Goal: Transaction & Acquisition: Obtain resource

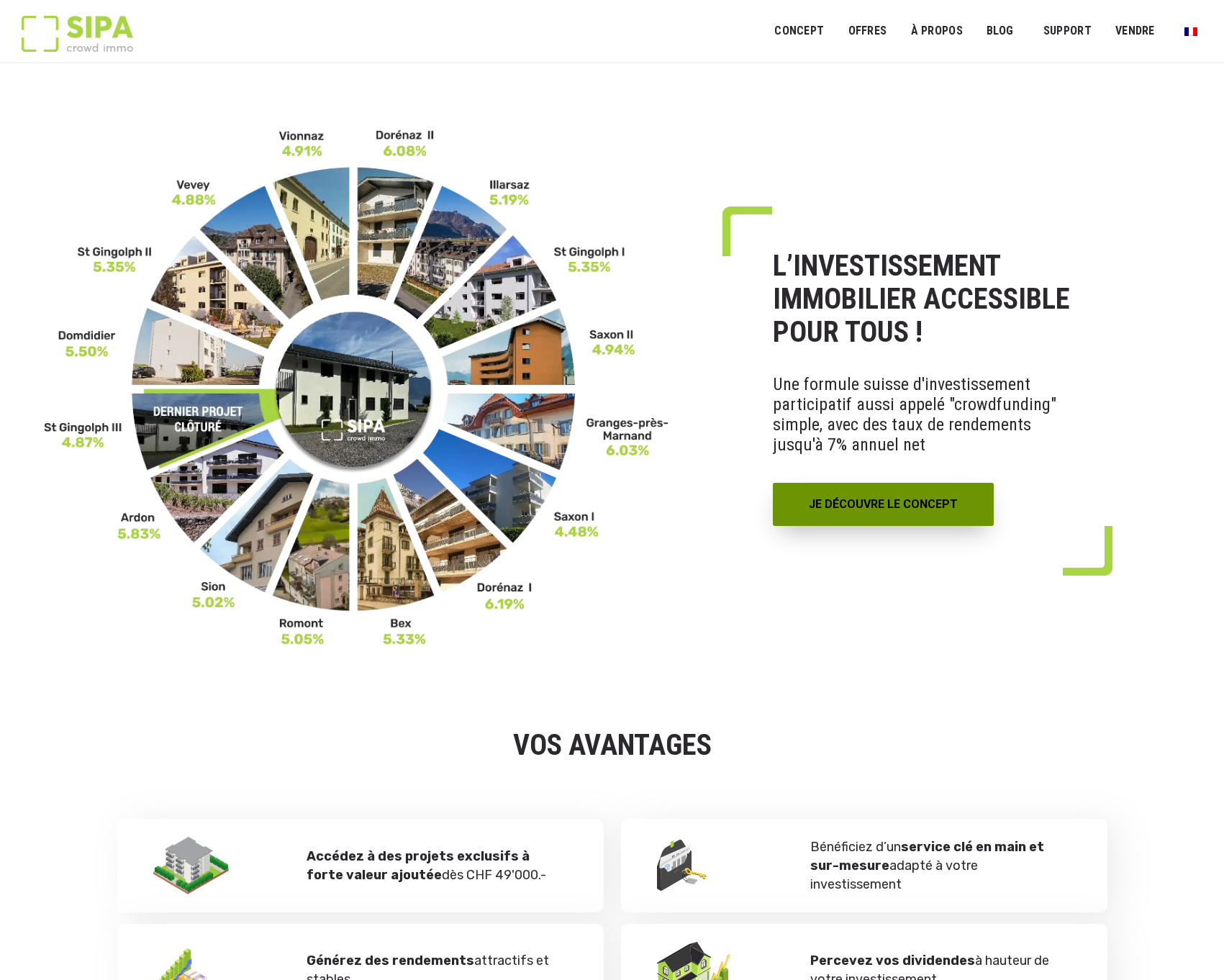
click at [855, 504] on link "JE DÉCOUVRE LE CONCEPT" at bounding box center [883, 505] width 221 height 43
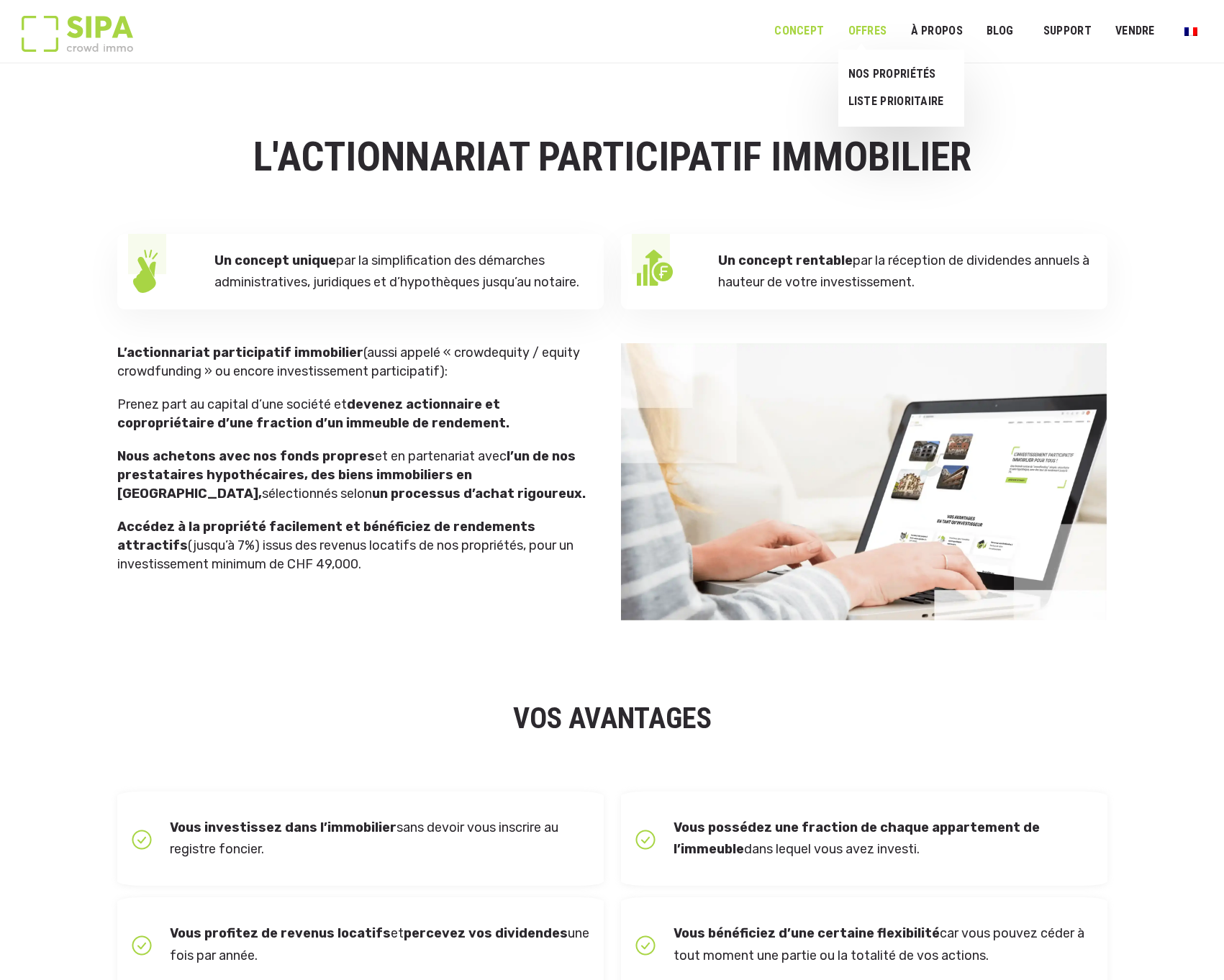
click at [881, 20] on link "OFFRES" at bounding box center [866, 31] width 57 height 32
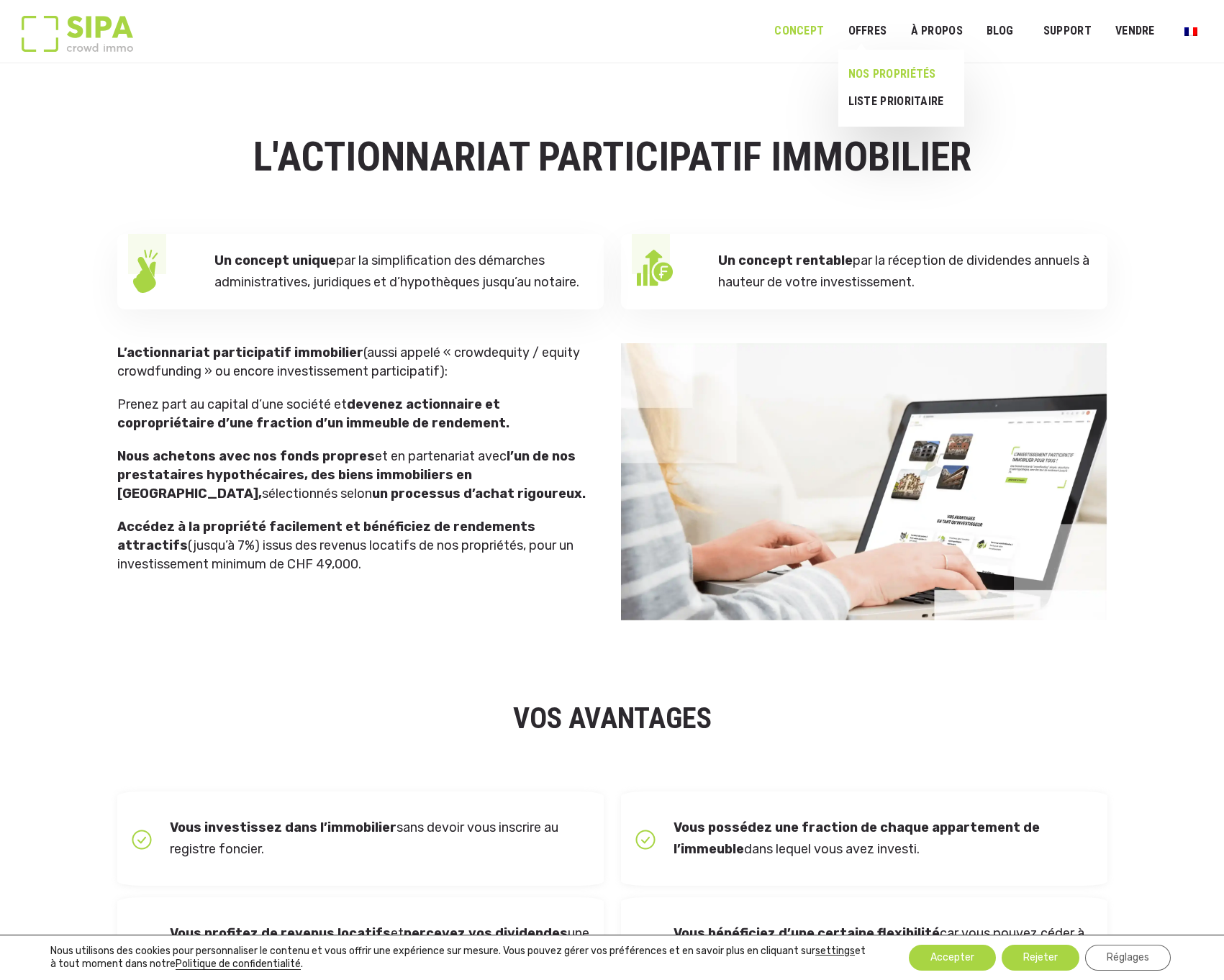
click at [877, 74] on link "NOS PROPRIÉTÉS" at bounding box center [896, 74] width 115 height 27
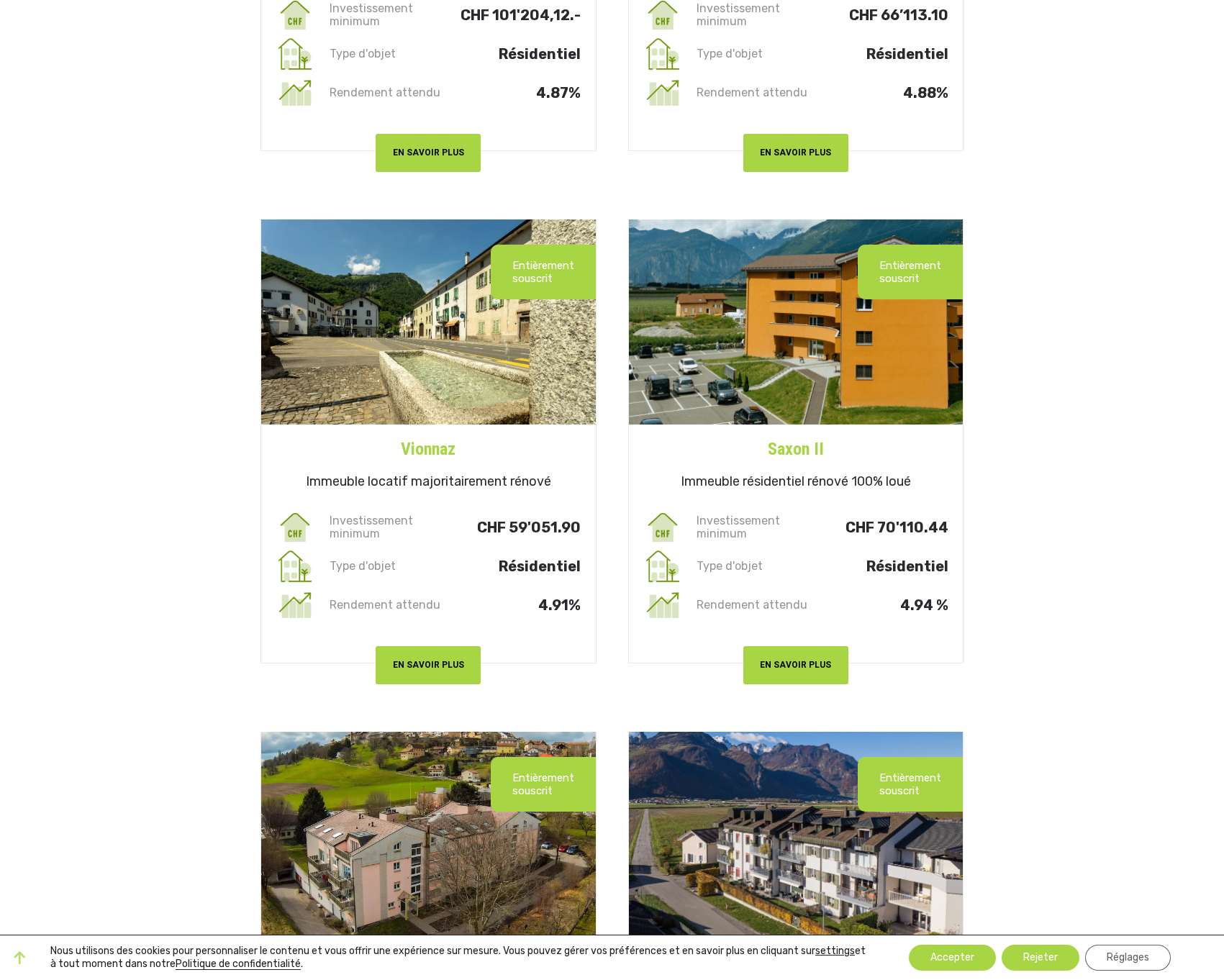
scroll to position [1007, 0]
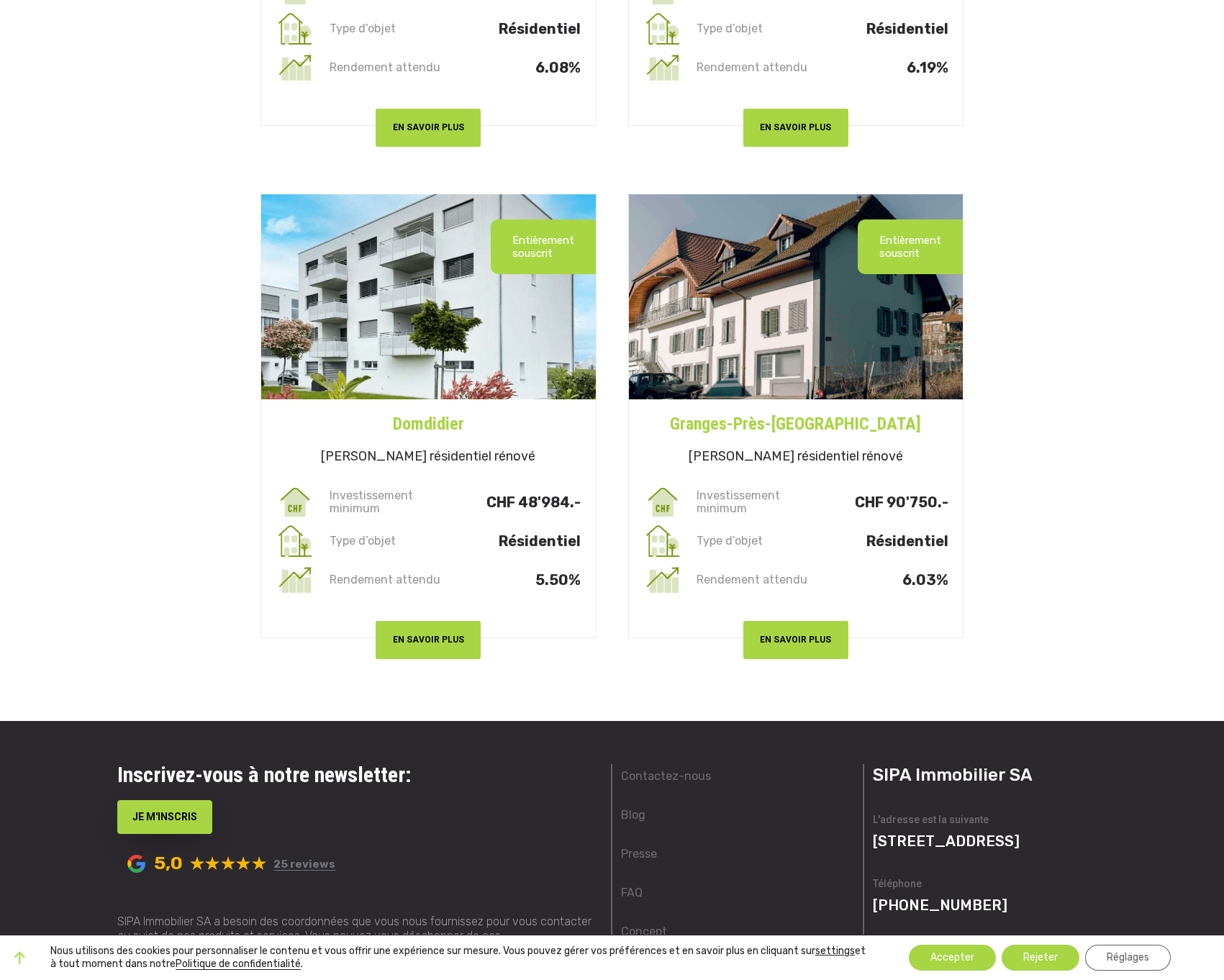
scroll to position [4028, 0]
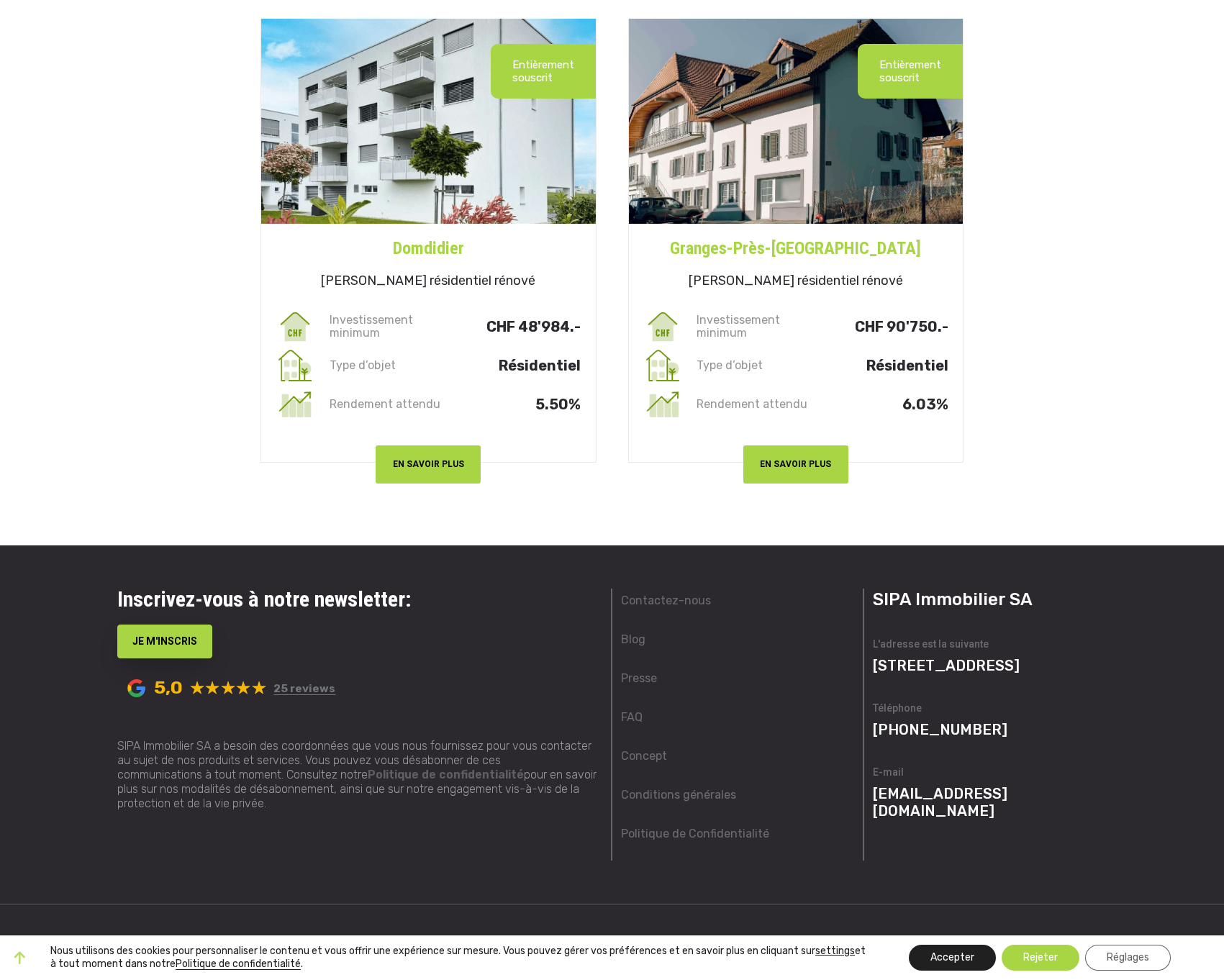
click at [951, 964] on button "Accepter" at bounding box center [952, 957] width 87 height 26
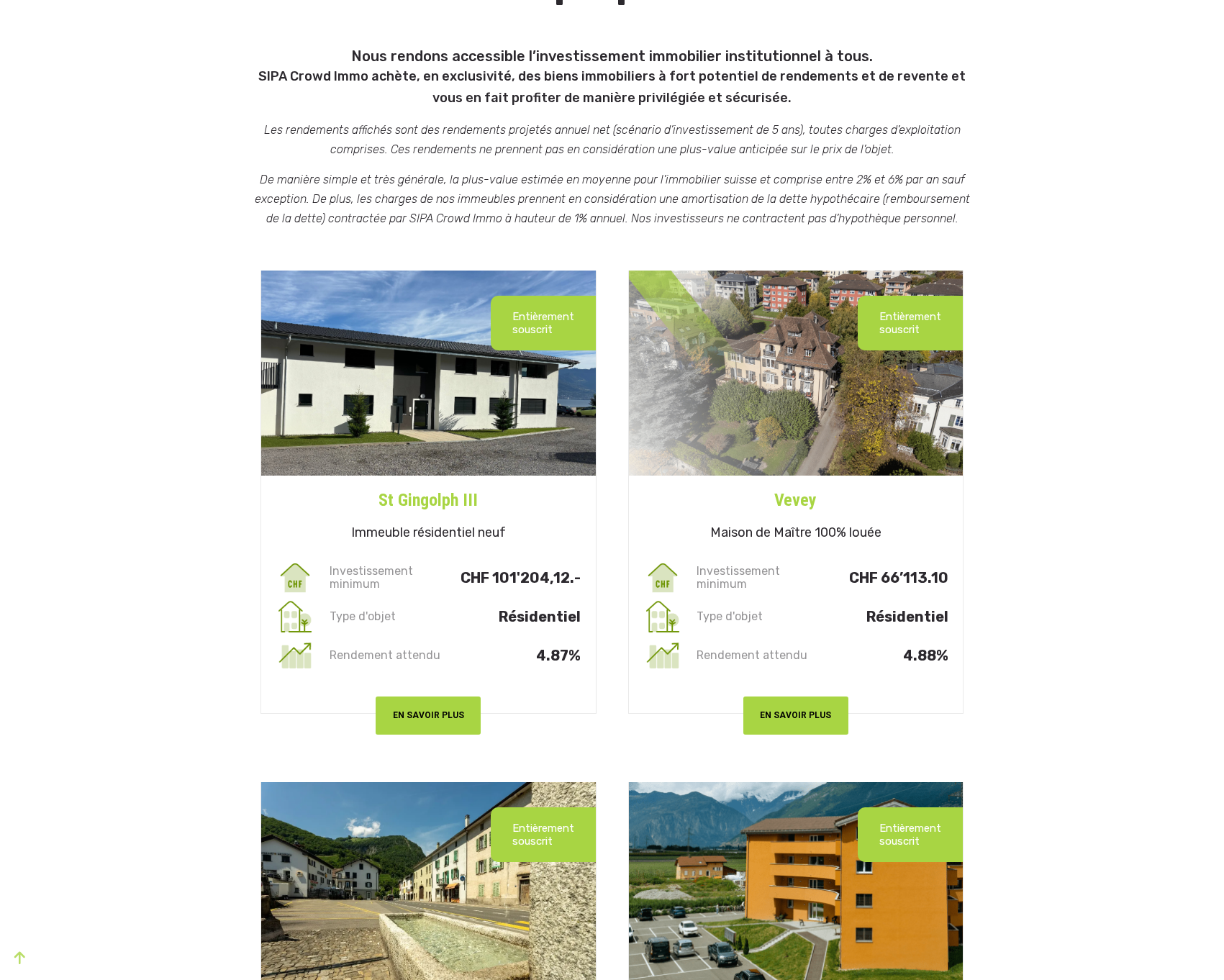
scroll to position [0, 0]
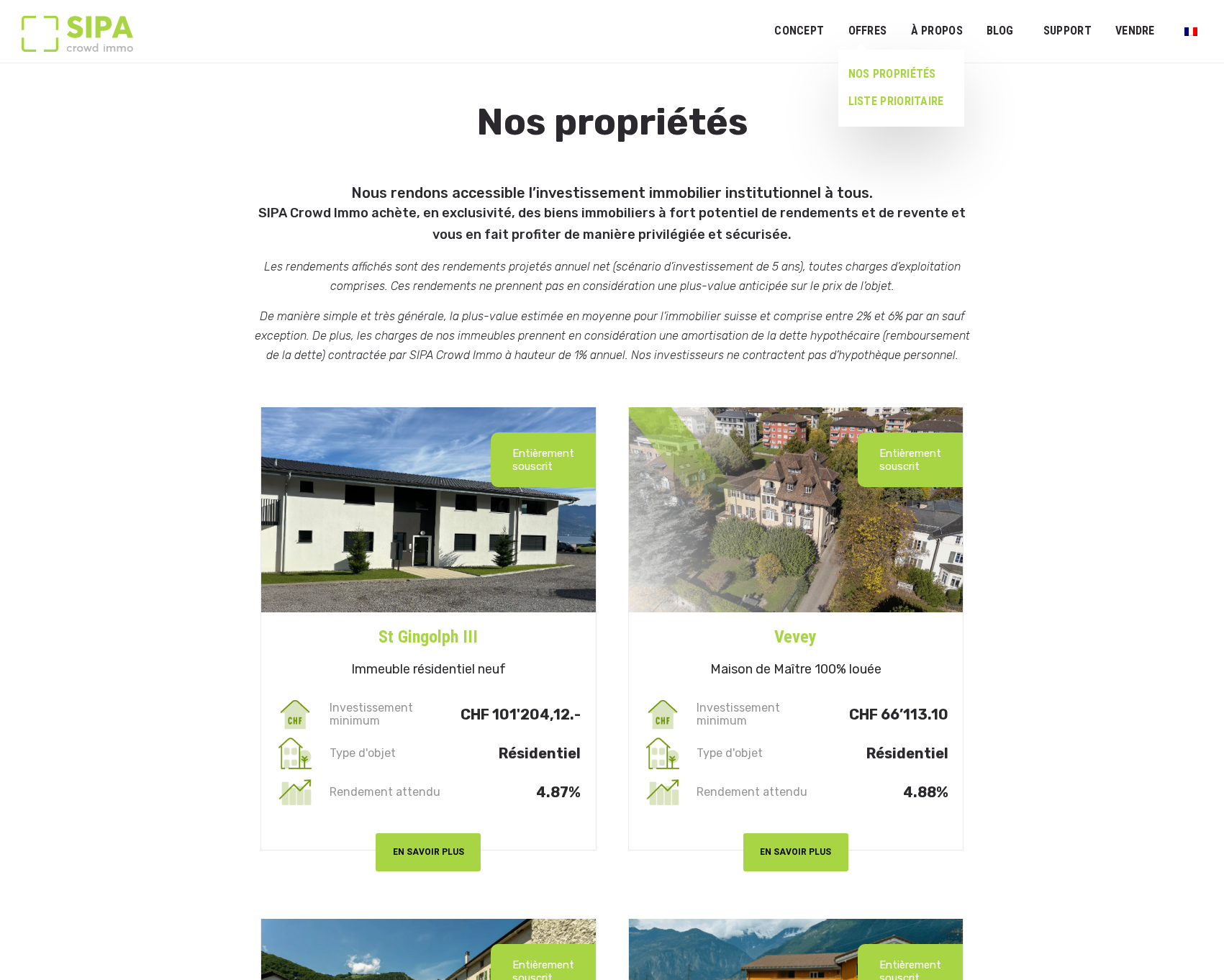
click at [894, 95] on link "LISTE PRIORITAIRE" at bounding box center [896, 101] width 115 height 27
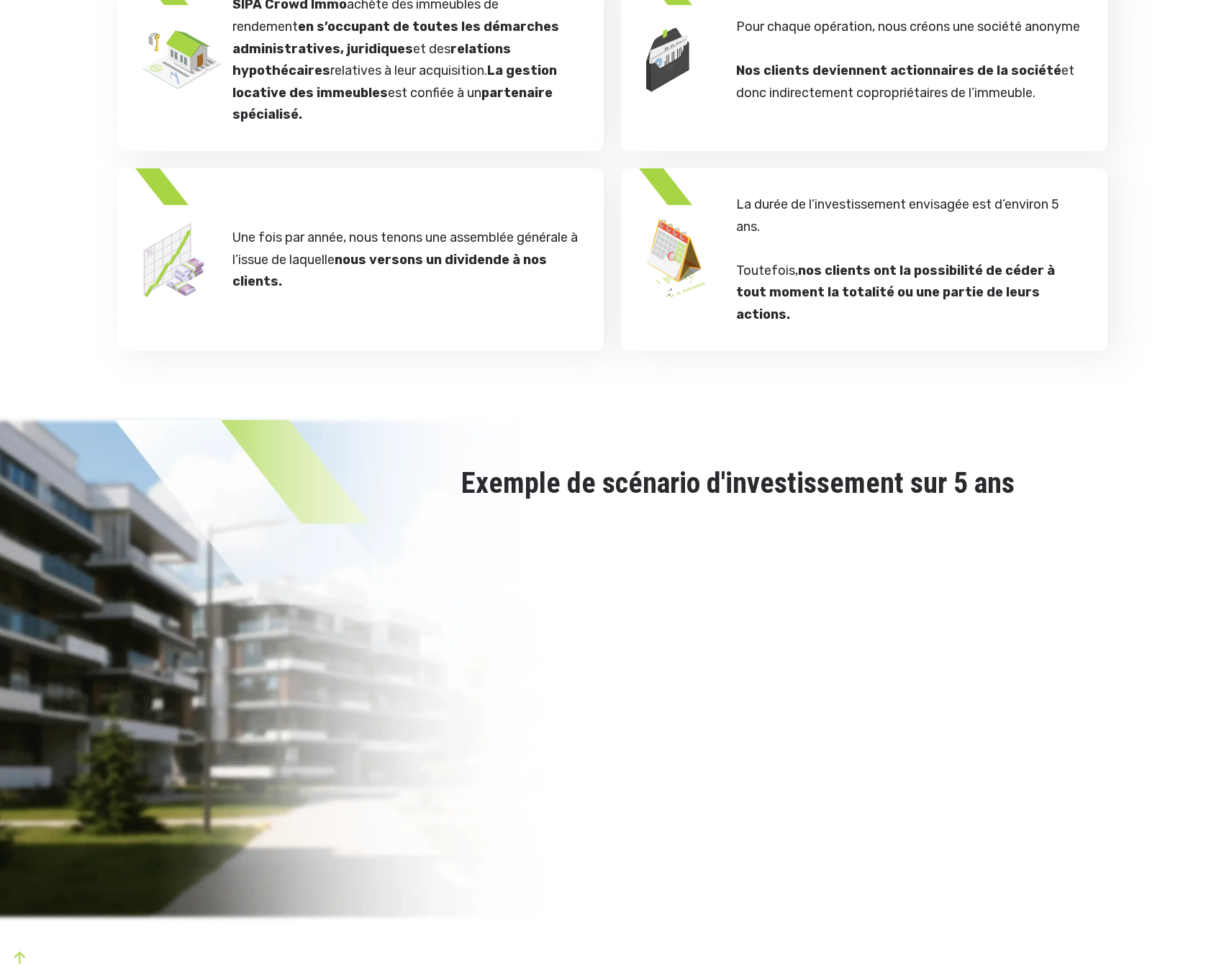
scroll to position [2230, 0]
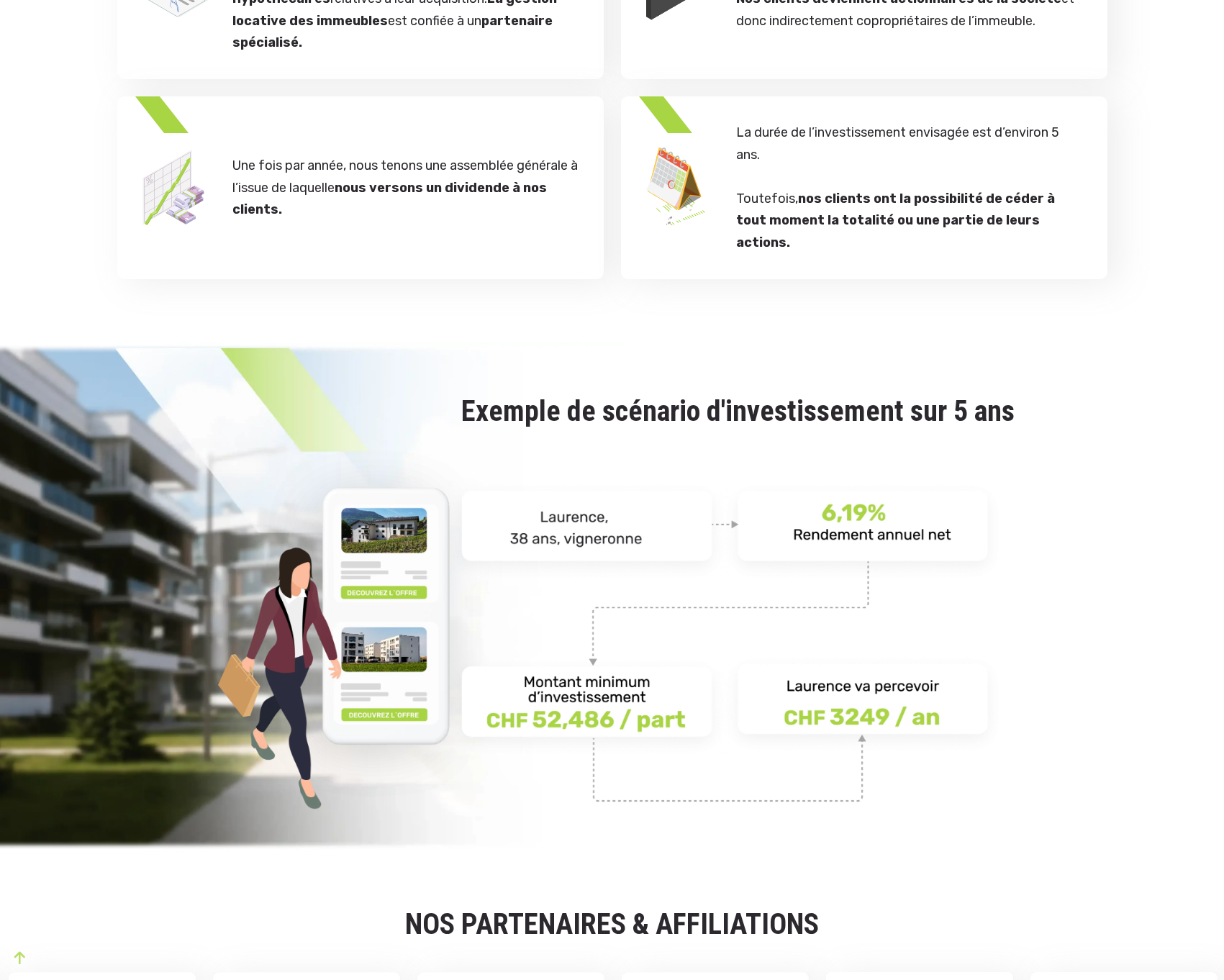
click at [1222, 505] on section "Exemple de scénario d'investissement sur 5 ans" at bounding box center [612, 598] width 1224 height 513
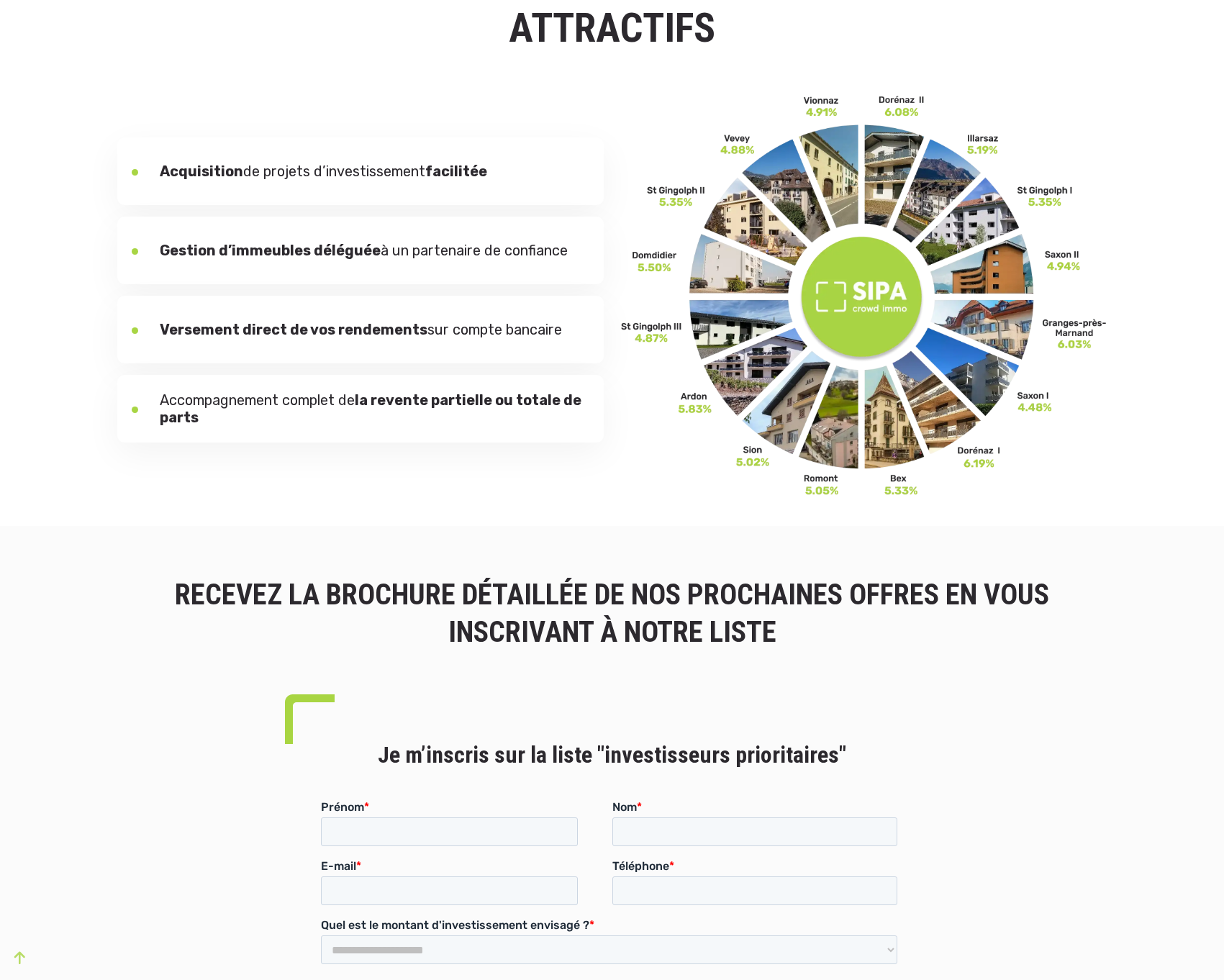
scroll to position [0, 0]
